Goal: Transaction & Acquisition: Purchase product/service

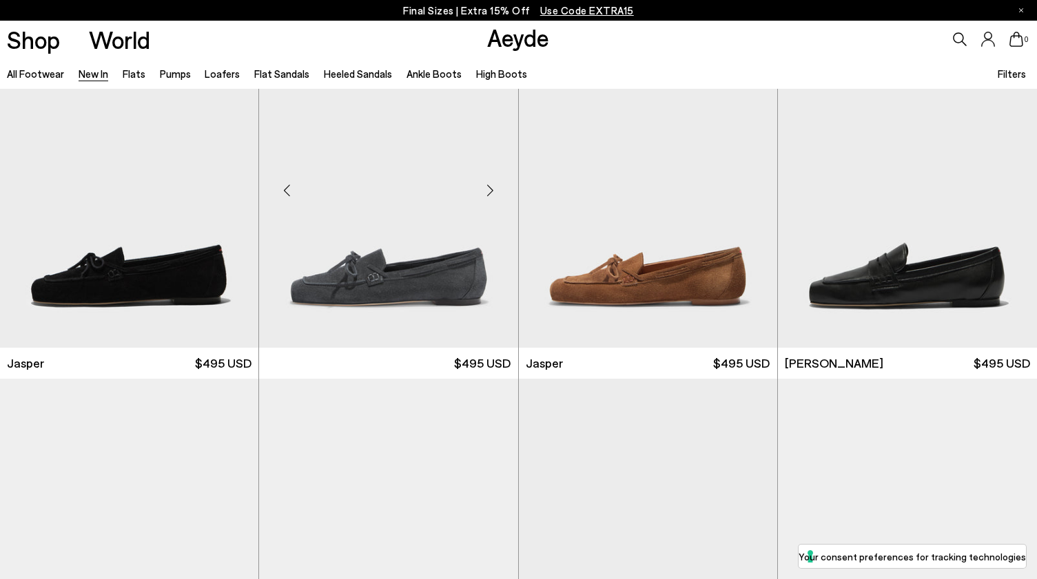
scroll to position [430, 0]
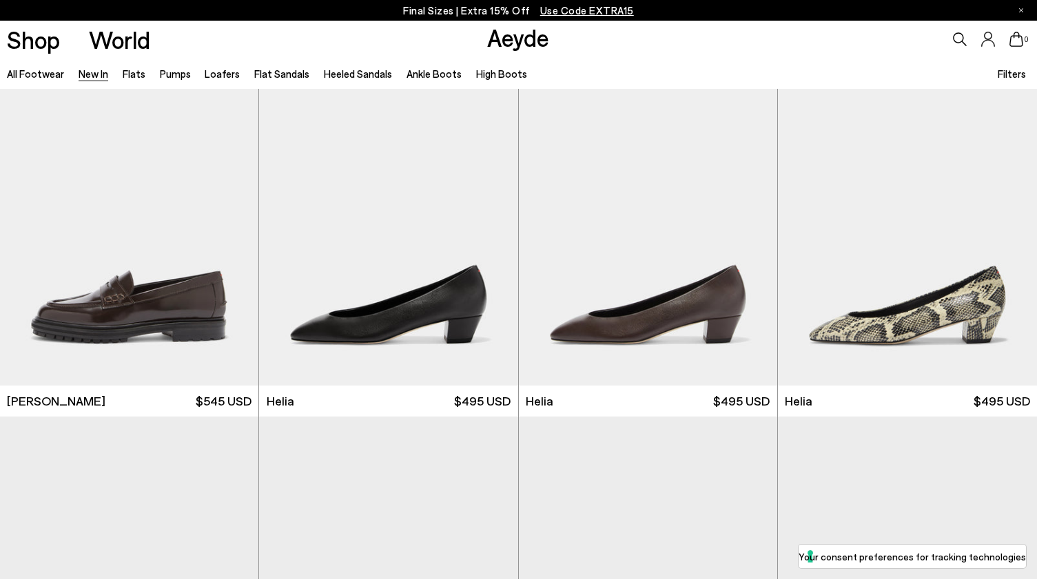
scroll to position [1111, 0]
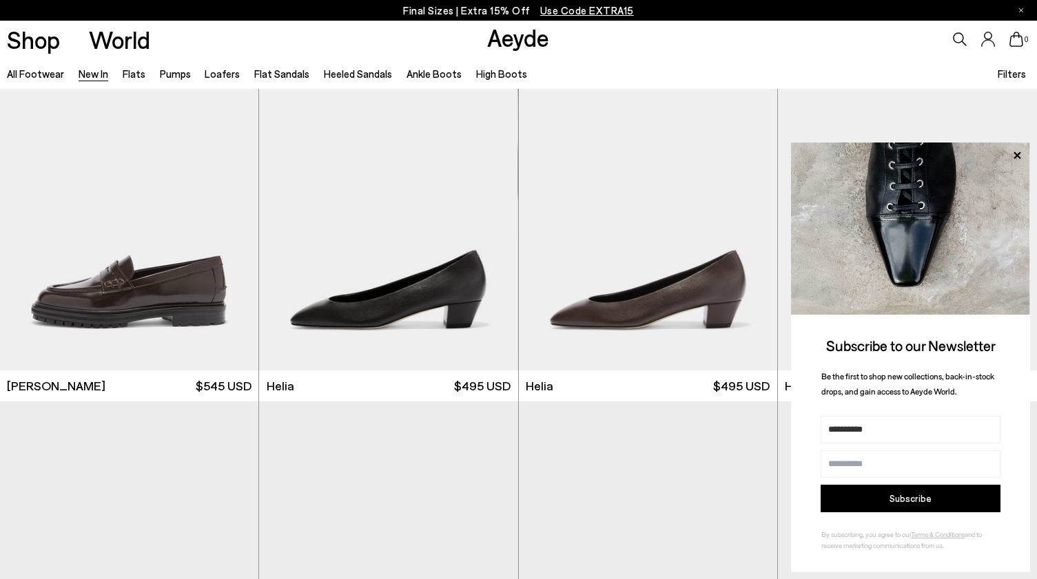
type input "**********"
click at [886, 495] on button "Subscribe" at bounding box center [910, 499] width 180 height 28
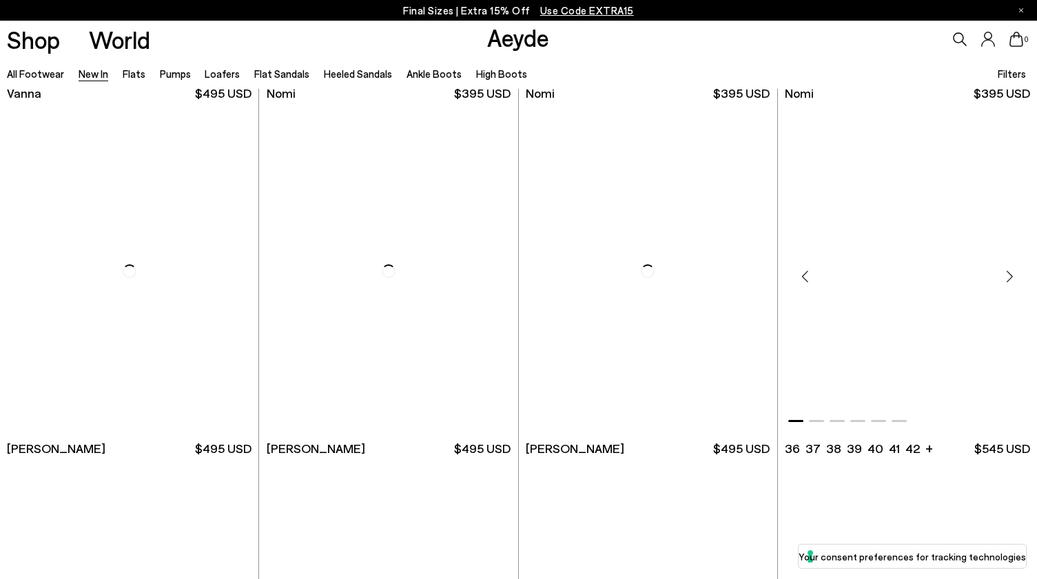
scroll to position [2632, 0]
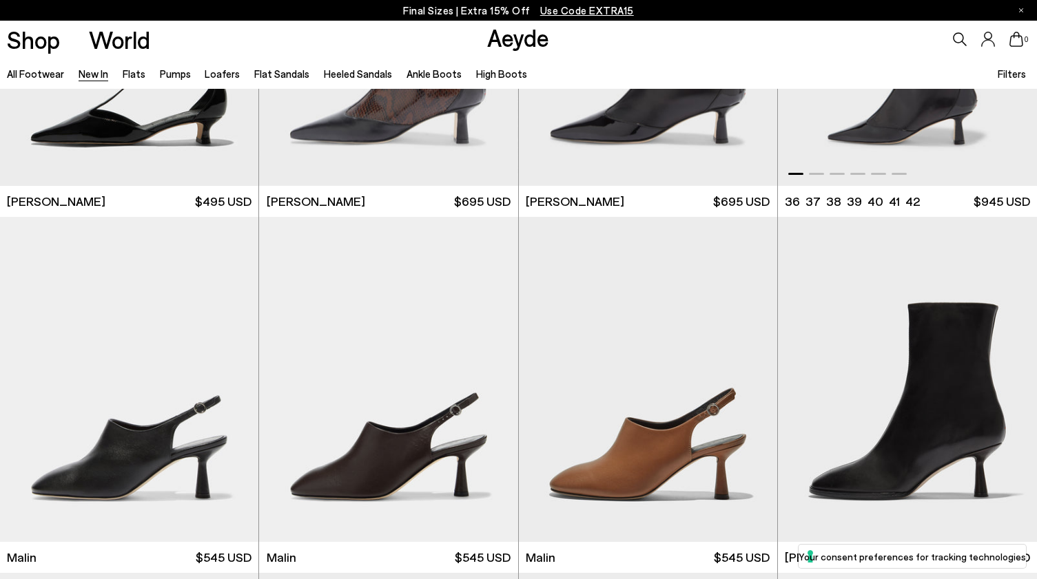
scroll to position [3639, 0]
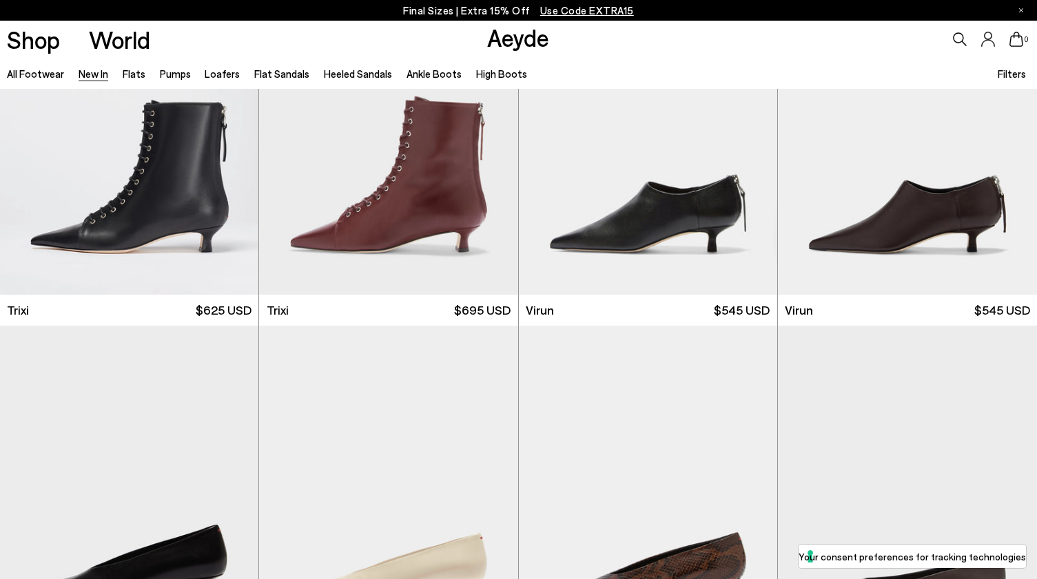
scroll to position [5138, 0]
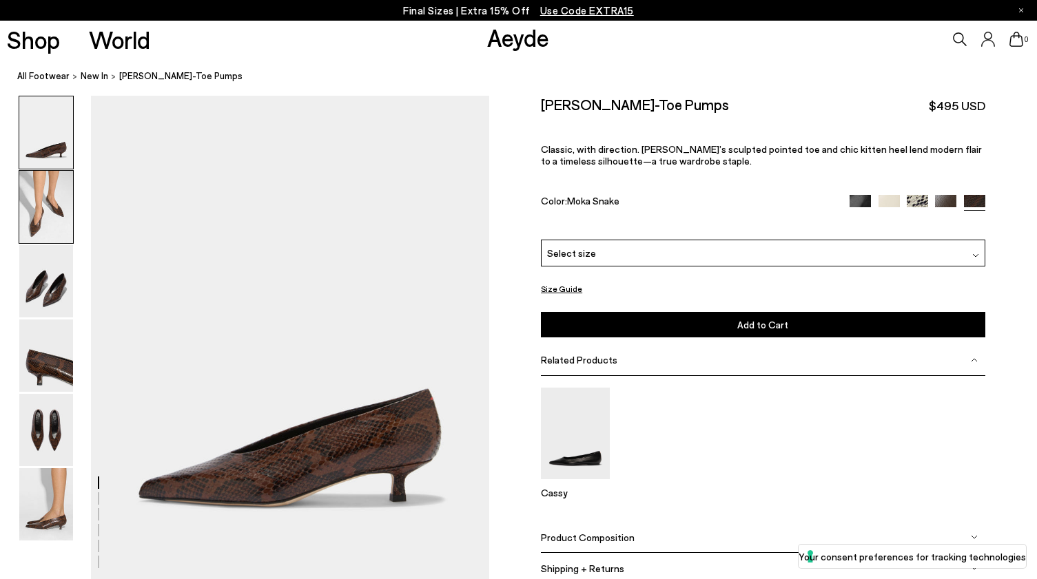
click at [46, 211] on img at bounding box center [46, 207] width 54 height 72
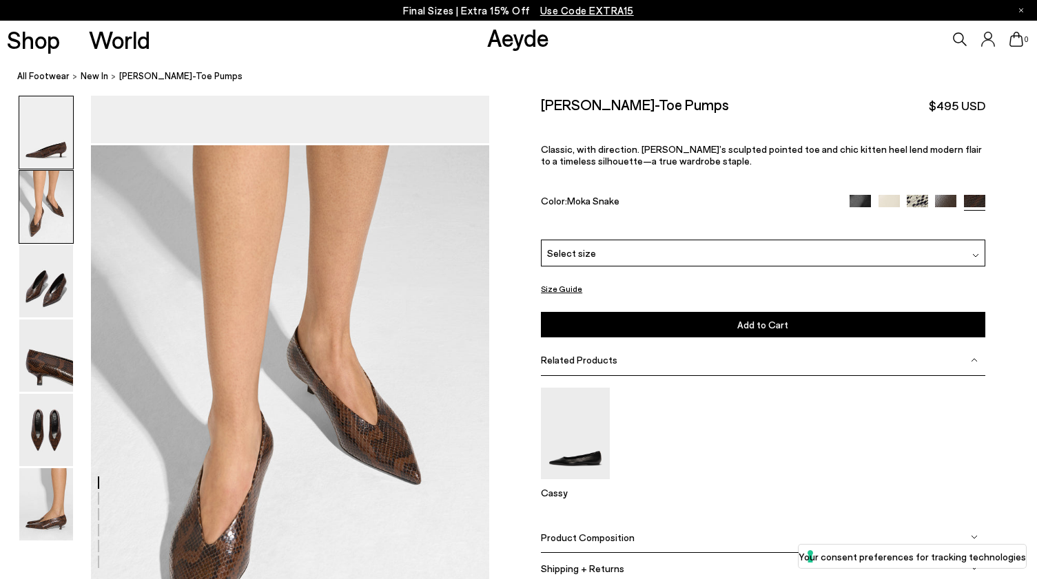
scroll to position [486, 0]
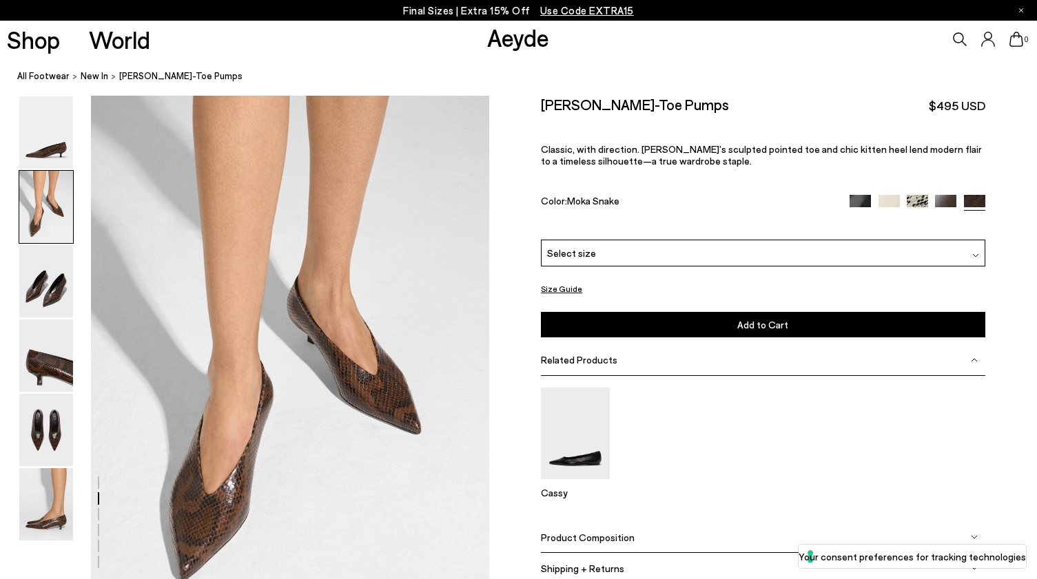
click at [917, 195] on img at bounding box center [916, 205] width 21 height 21
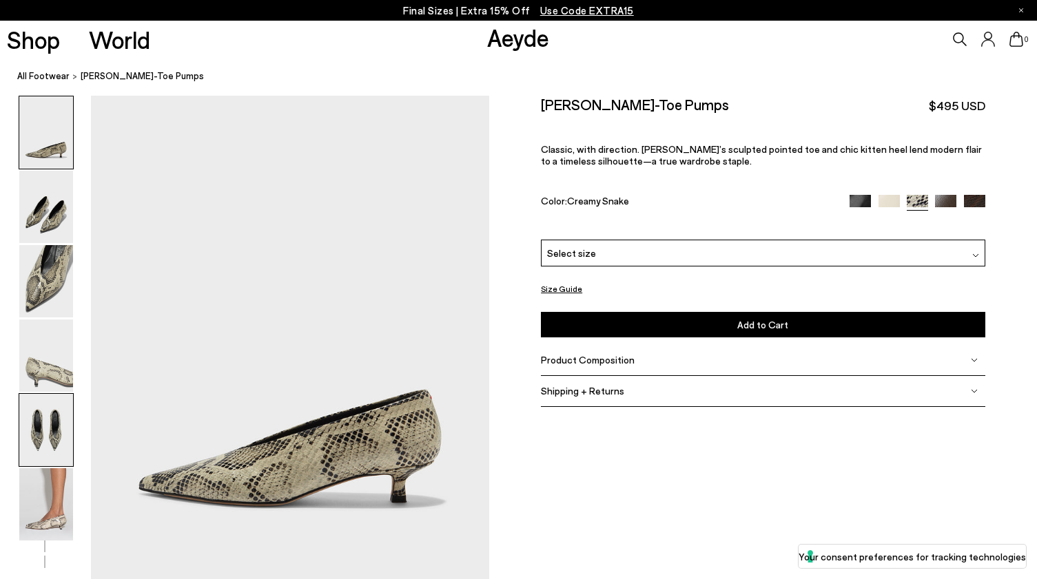
click at [47, 432] on img at bounding box center [46, 430] width 54 height 72
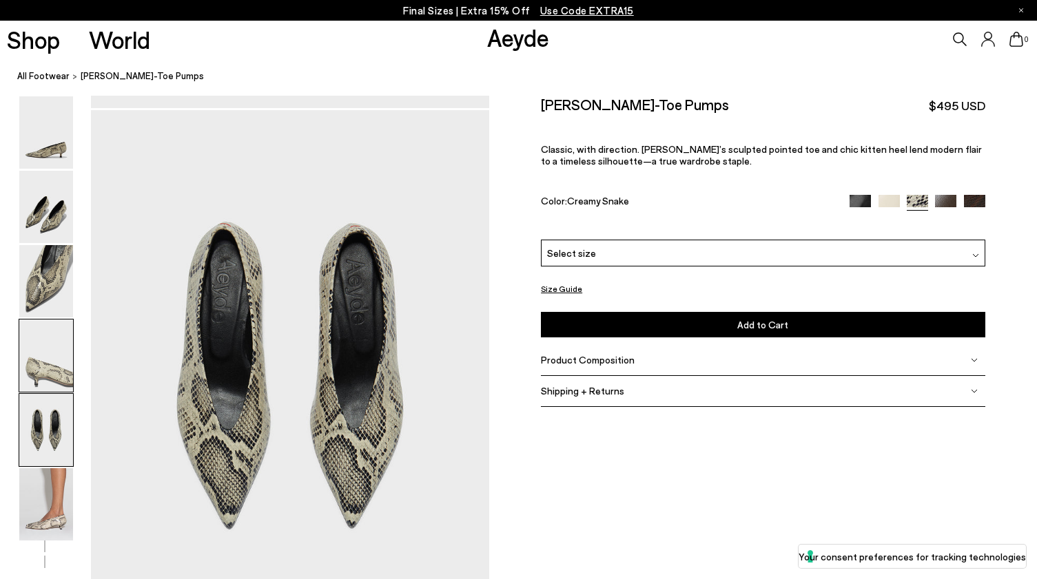
scroll to position [2084, 0]
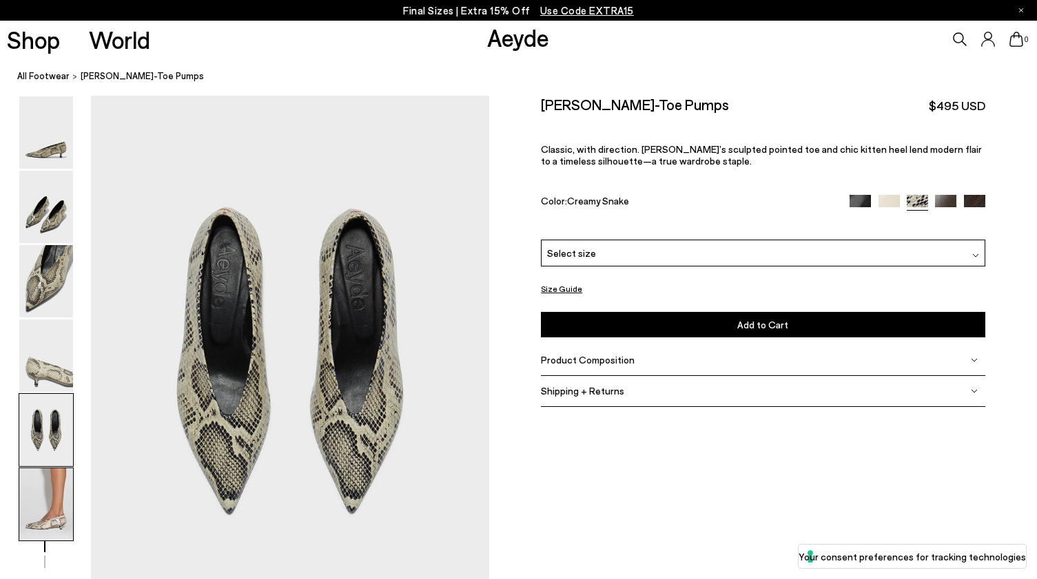
click at [43, 511] on img at bounding box center [46, 504] width 54 height 72
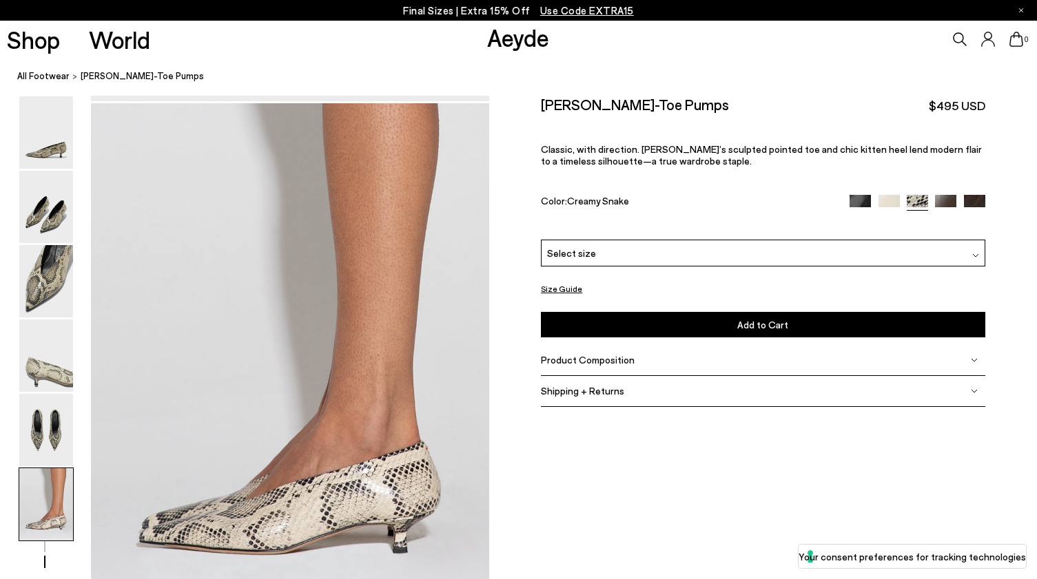
scroll to position [2712, 0]
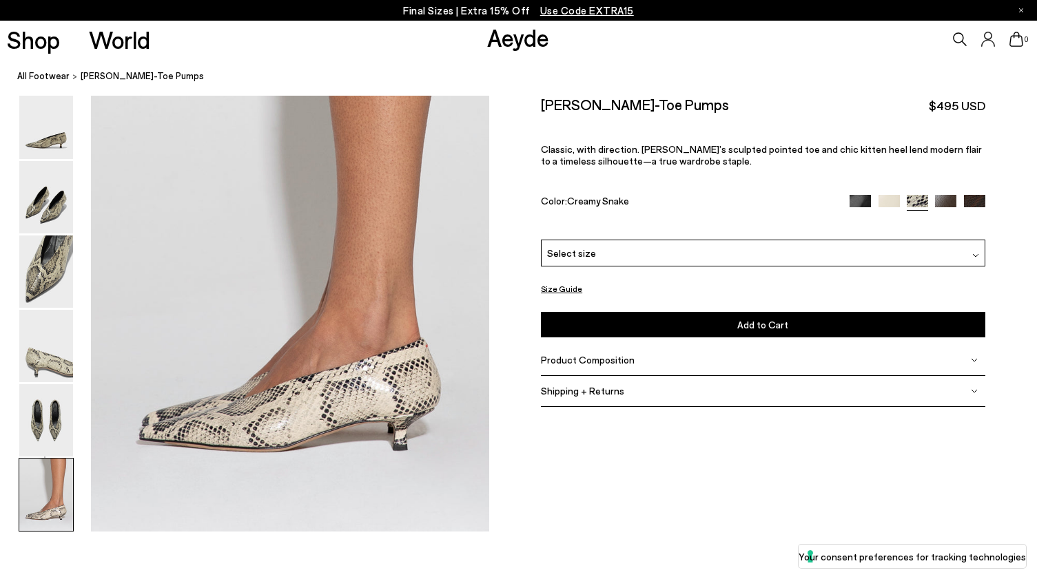
click at [557, 280] on button "Size Guide" at bounding box center [561, 288] width 41 height 17
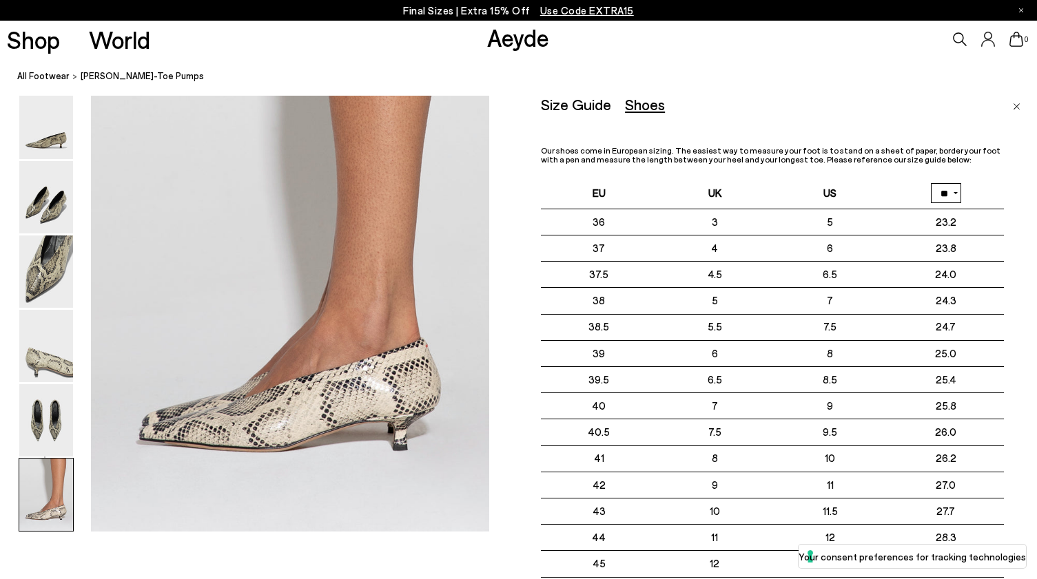
click at [532, 187] on div "Size Guide Shoes Belt Our shoes come in European sizing. The easiest way to mea…" at bounding box center [763, 260] width 548 height 329
click at [1017, 99] on link "Close" at bounding box center [1016, 104] width 8 height 17
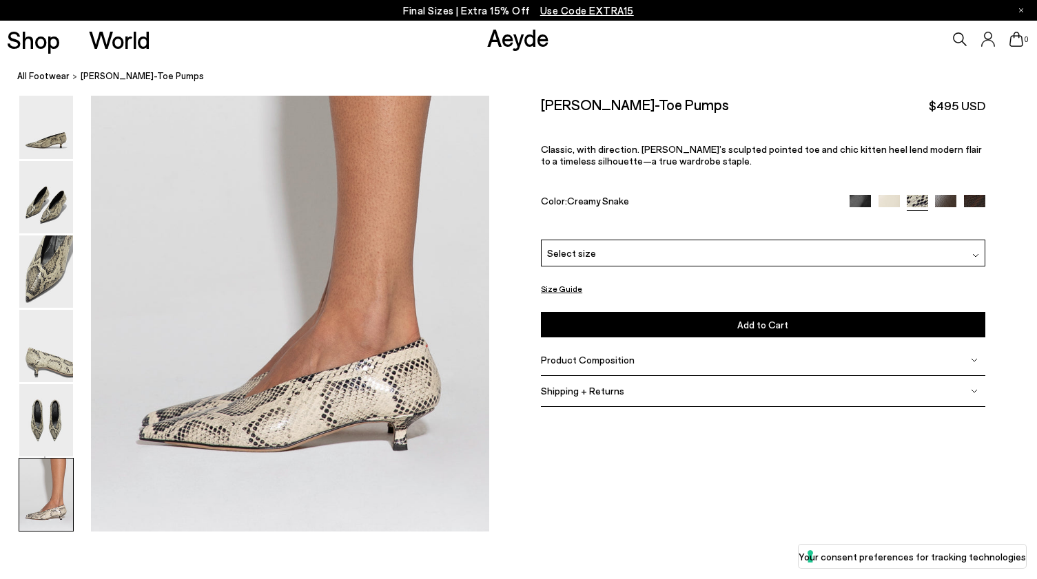
click at [642, 240] on div "Select size" at bounding box center [763, 253] width 444 height 27
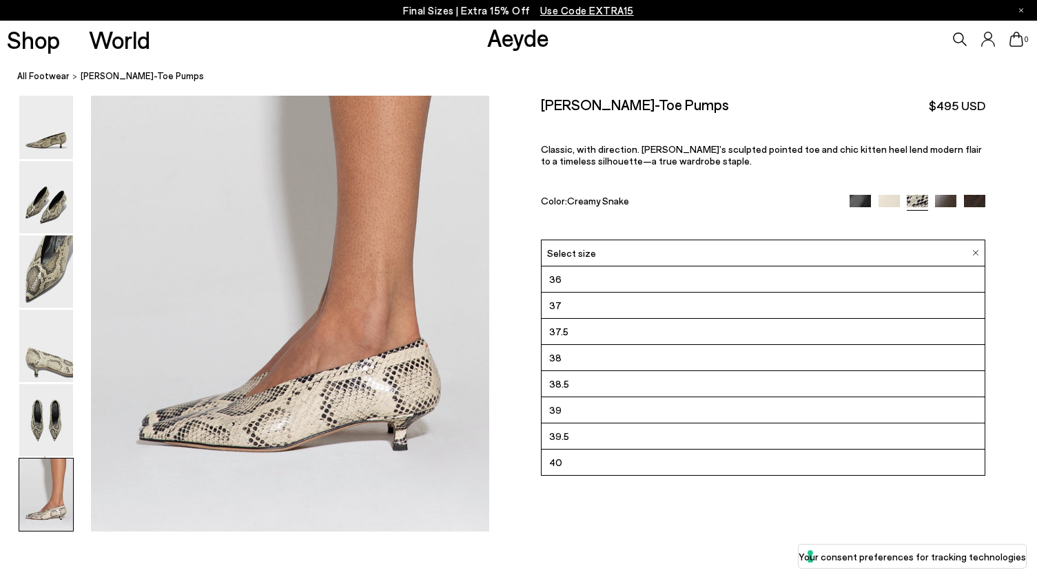
click at [605, 293] on li "37" at bounding box center [762, 306] width 443 height 26
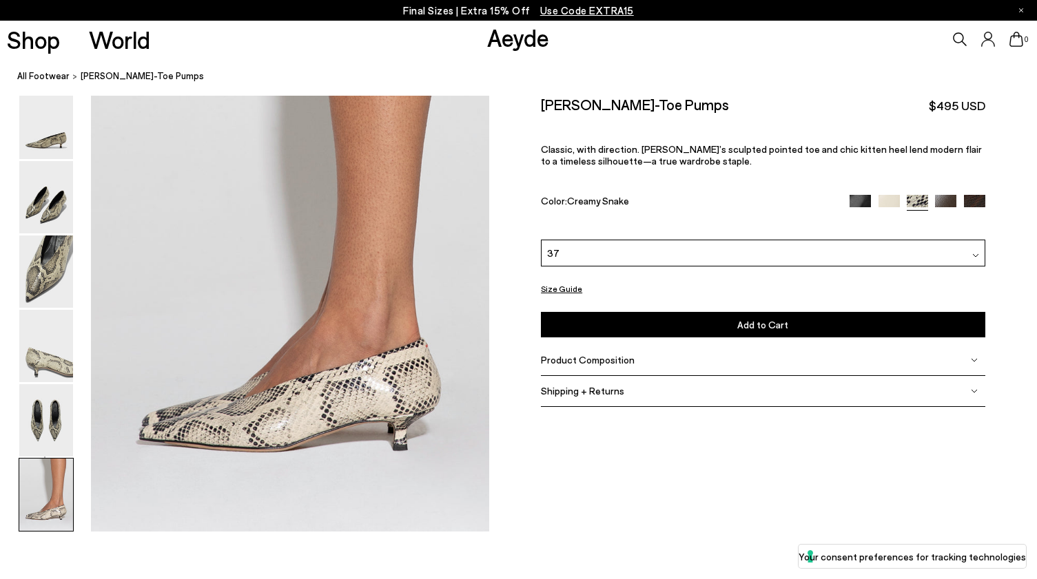
click at [747, 319] on span "Add to Cart" at bounding box center [762, 325] width 51 height 12
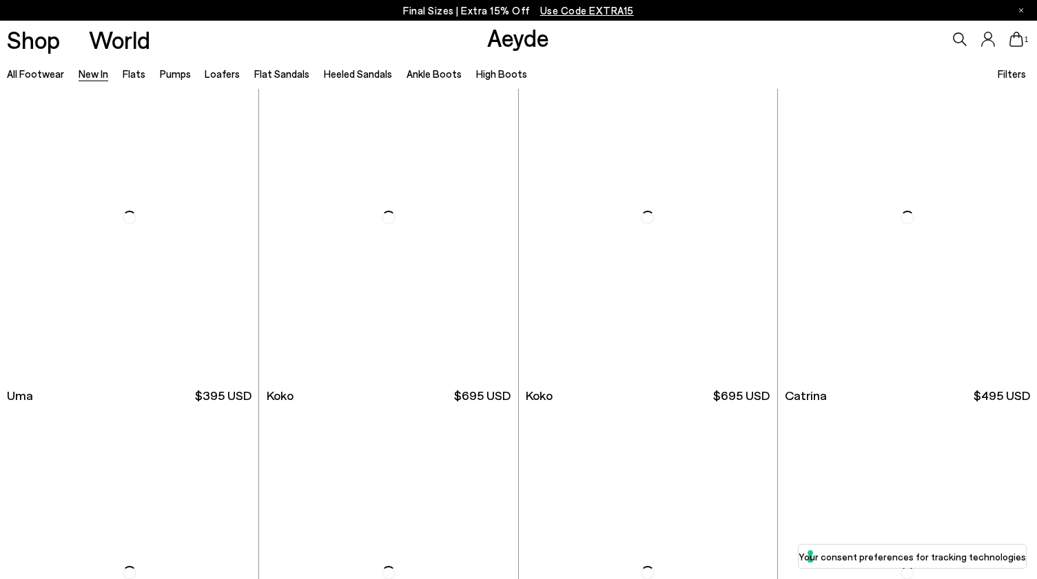
scroll to position [6872, 0]
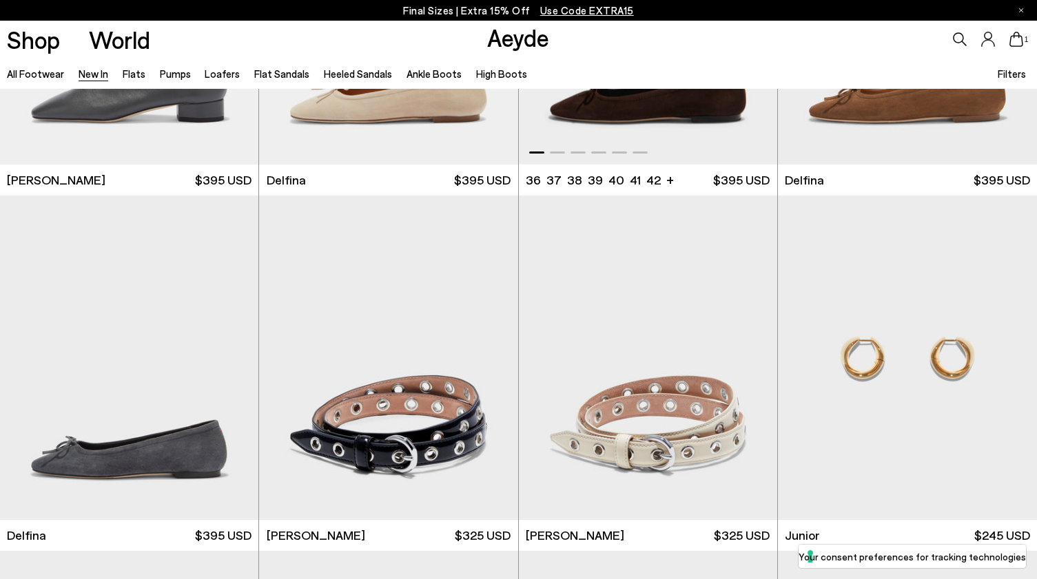
scroll to position [8482, 0]
